Goal: Navigation & Orientation: Find specific page/section

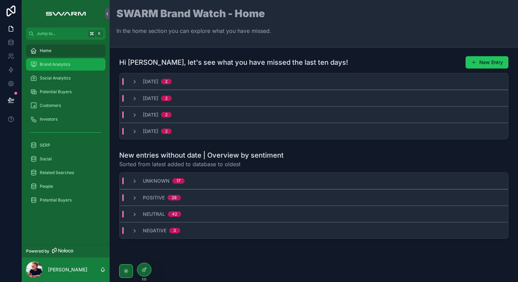
click at [57, 64] on span "Brand Analytics" at bounding box center [55, 64] width 30 height 5
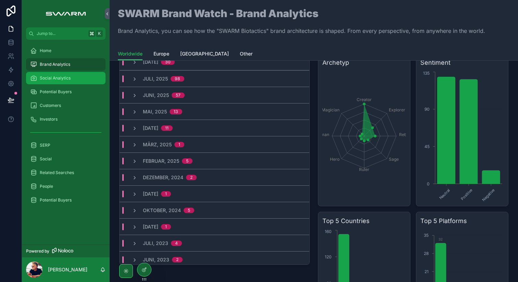
click at [65, 77] on span "Social Analytics" at bounding box center [55, 77] width 31 height 5
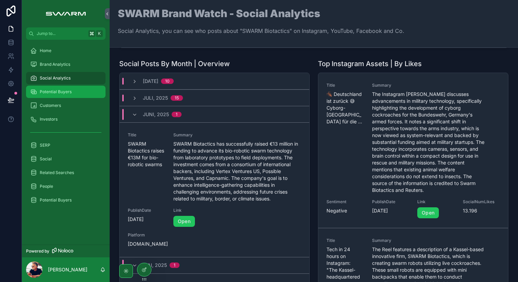
click at [65, 95] on div "Potential Buyers" at bounding box center [65, 91] width 71 height 11
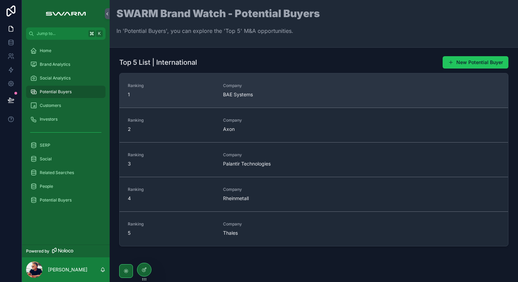
click at [217, 87] on div "Ranking 1 Company BAE Systems" at bounding box center [314, 90] width 372 height 15
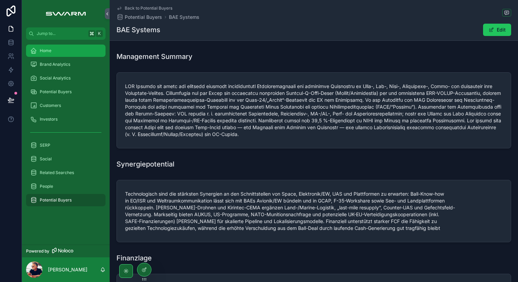
click at [59, 55] on div "Home" at bounding box center [65, 50] width 71 height 11
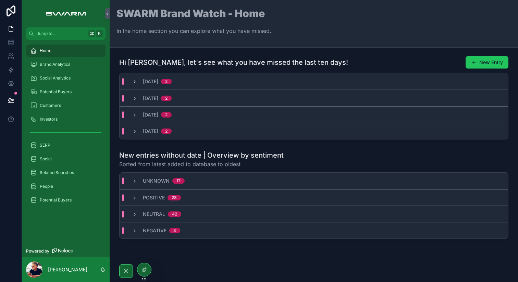
click at [133, 81] on icon "scrollable content" at bounding box center [134, 81] width 5 height 5
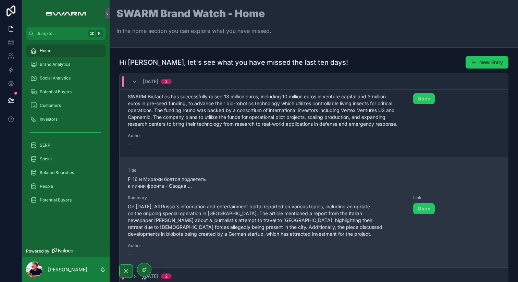
scroll to position [51, 0]
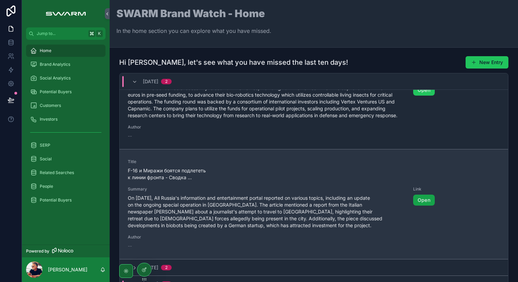
click at [418, 199] on link "Open" at bounding box center [424, 200] width 22 height 11
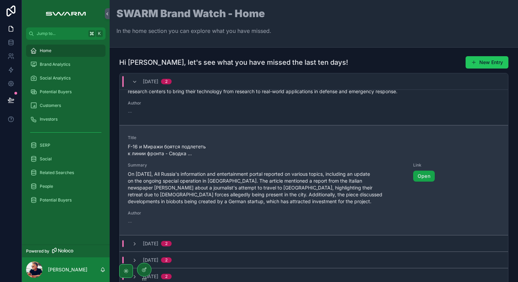
scroll to position [0, 0]
